Goal: Register for event/course

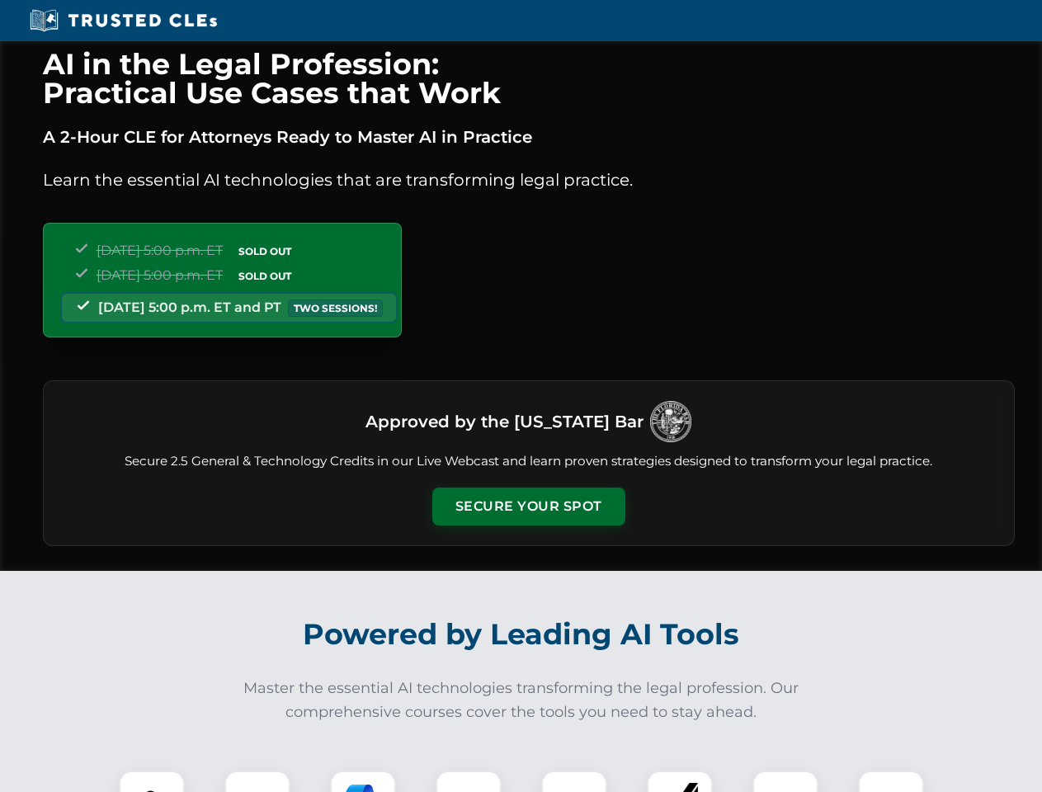
click at [528, 506] on button "Secure Your Spot" at bounding box center [528, 506] width 193 height 38
click at [152, 781] on img at bounding box center [152, 803] width 48 height 48
click at [257, 781] on div at bounding box center [257, 803] width 66 height 66
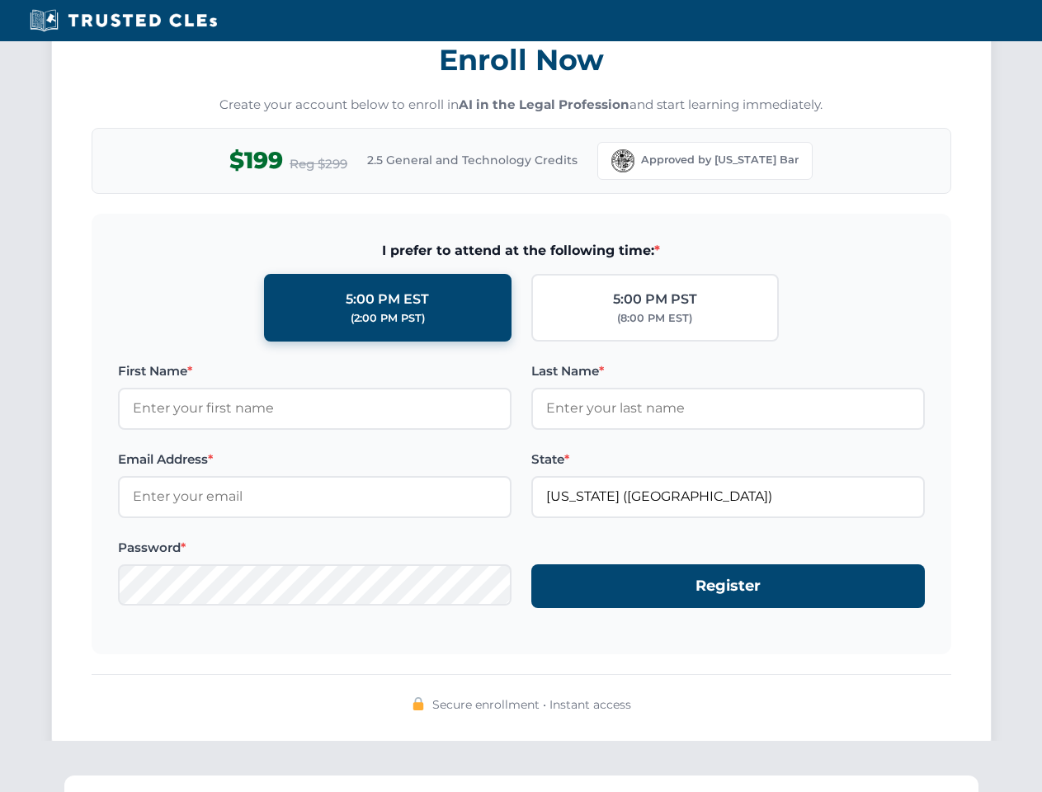
scroll to position [1619, 0]
